Goal: Feedback & Contribution: Leave review/rating

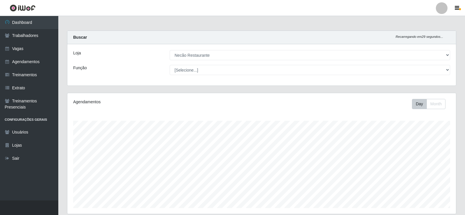
select select "334"
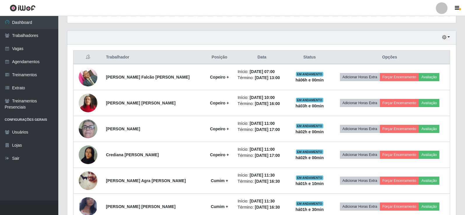
scroll to position [249, 0]
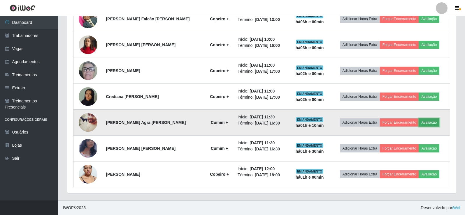
click at [429, 123] on button "Avaliação" at bounding box center [428, 123] width 21 height 8
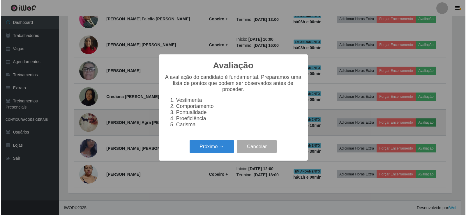
scroll to position [121, 385]
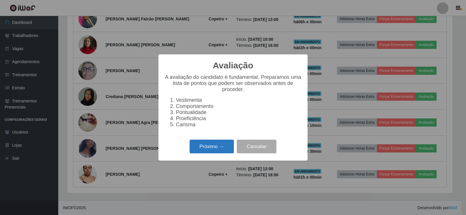
click at [205, 150] on button "Próximo →" at bounding box center [212, 147] width 44 height 14
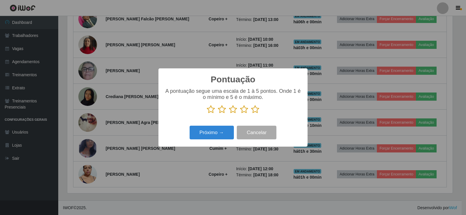
click at [211, 110] on icon at bounding box center [211, 109] width 8 height 9
click at [207, 114] on input "radio" at bounding box center [207, 114] width 0 height 0
click at [207, 131] on button "Próximo →" at bounding box center [212, 133] width 44 height 14
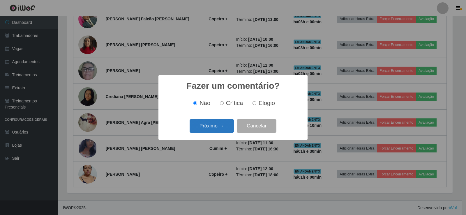
click at [208, 125] on button "Próximo →" at bounding box center [212, 126] width 44 height 14
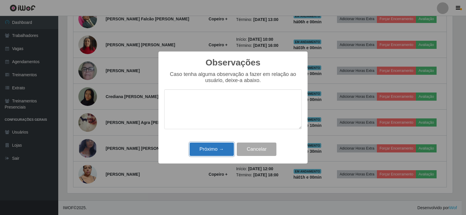
click at [208, 151] on button "Próximo →" at bounding box center [212, 150] width 44 height 14
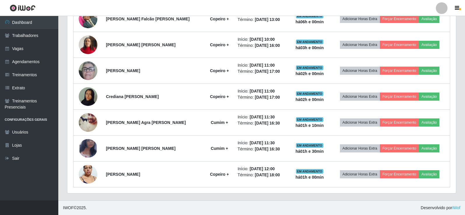
scroll to position [121, 388]
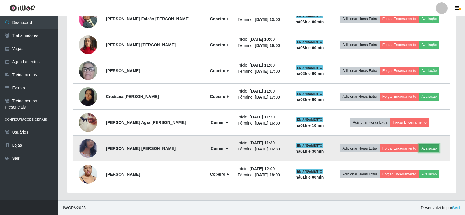
click at [426, 149] on button "Avaliação" at bounding box center [428, 148] width 21 height 8
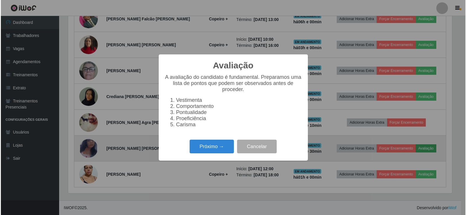
scroll to position [121, 385]
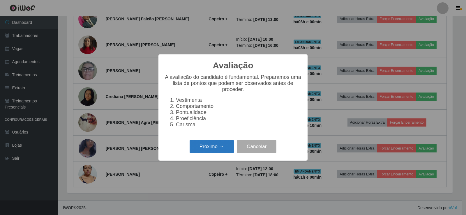
click at [209, 152] on button "Próximo →" at bounding box center [212, 147] width 44 height 14
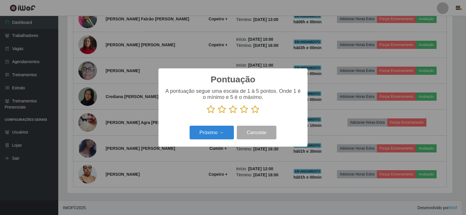
scroll to position [291194, 290929]
click at [211, 112] on icon at bounding box center [211, 109] width 8 height 9
click at [207, 114] on input "radio" at bounding box center [207, 114] width 0 height 0
click at [213, 133] on button "Próximo →" at bounding box center [212, 133] width 44 height 14
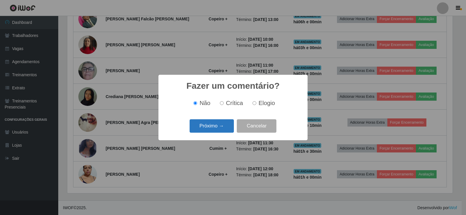
click at [212, 125] on button "Próximo →" at bounding box center [212, 126] width 44 height 14
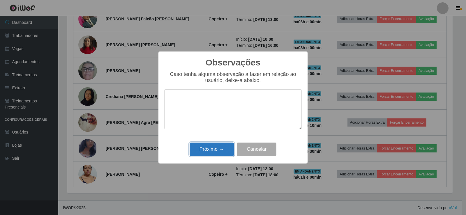
click at [220, 151] on button "Próximo →" at bounding box center [212, 150] width 44 height 14
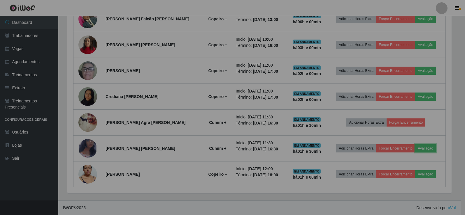
scroll to position [121, 388]
